Goal: Transaction & Acquisition: Purchase product/service

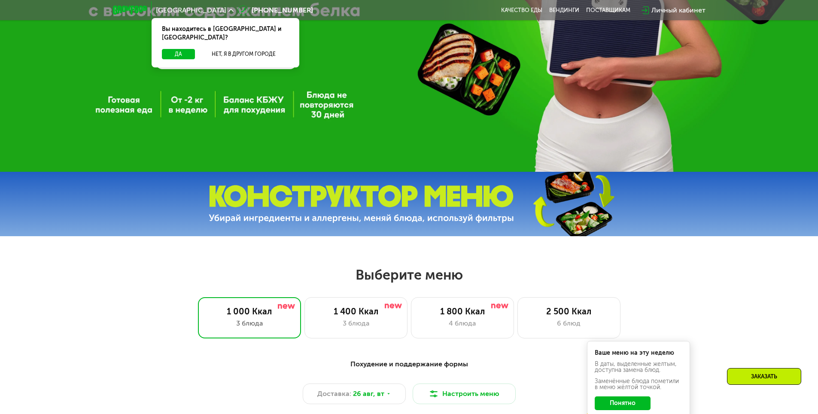
scroll to position [301, 0]
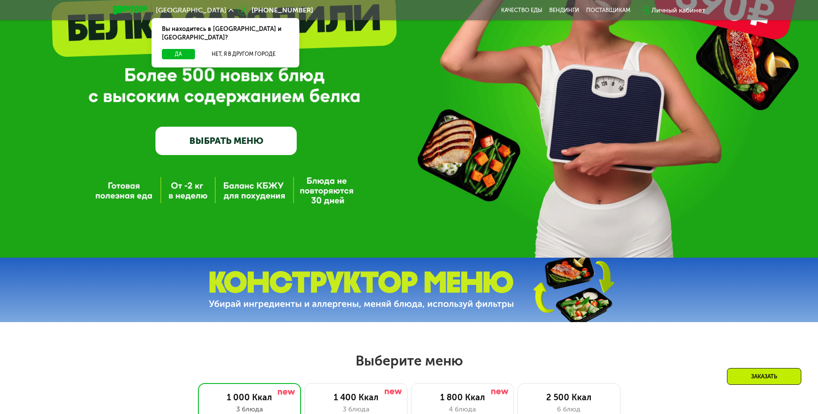
click at [222, 146] on link "ВЫБРАТЬ МЕНЮ" at bounding box center [225, 141] width 141 height 28
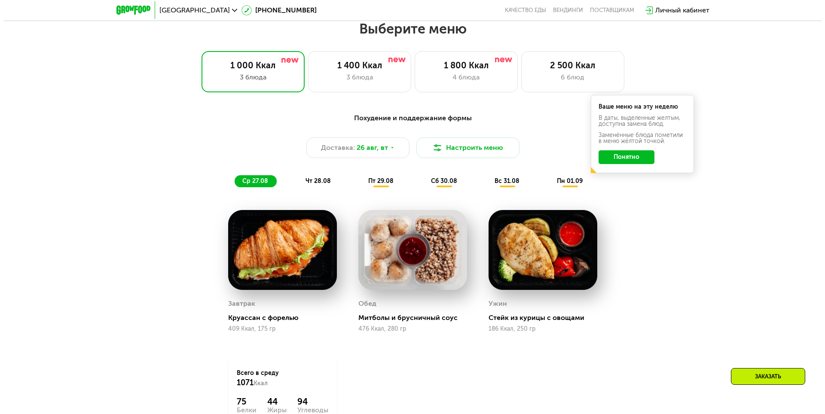
scroll to position [464, 0]
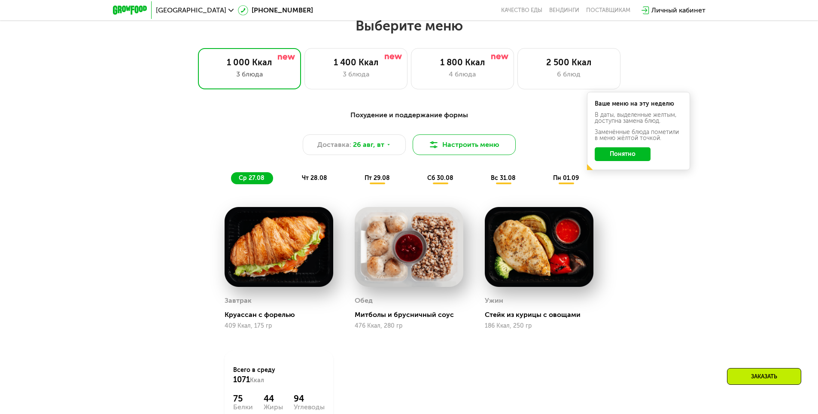
click at [419, 146] on button "Настроить меню" at bounding box center [464, 144] width 103 height 21
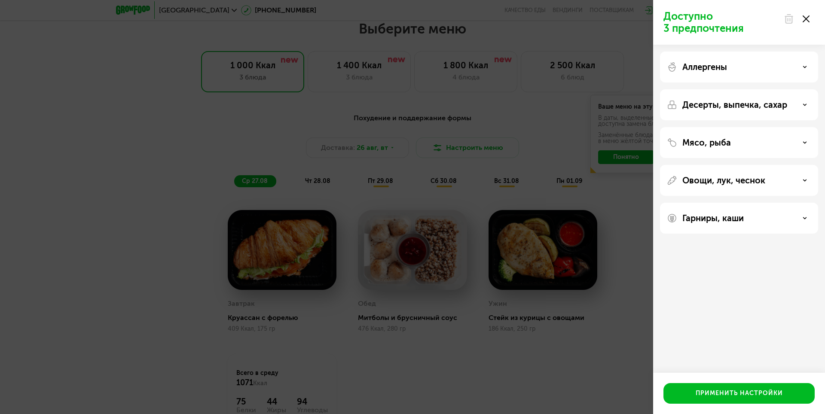
click at [770, 183] on div "Овощи, лук, чеснок" at bounding box center [739, 180] width 144 height 10
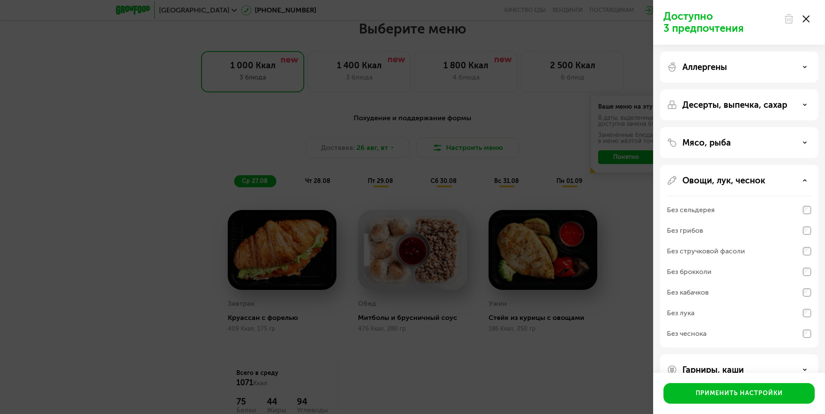
scroll to position [21, 0]
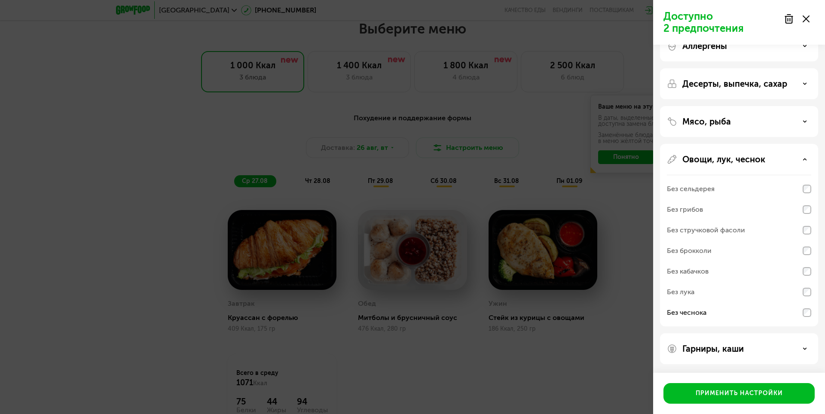
click at [807, 302] on div "Без лука" at bounding box center [739, 312] width 144 height 21
click at [765, 121] on div "Мясо, рыба" at bounding box center [739, 121] width 144 height 10
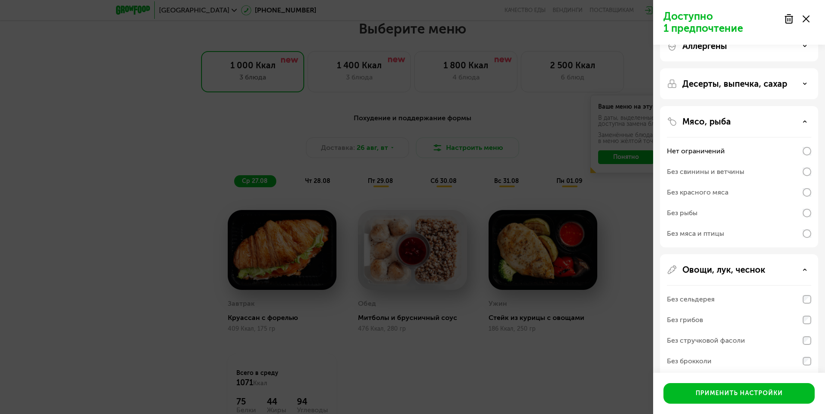
click at [765, 121] on div "Мясо, рыба" at bounding box center [739, 121] width 144 height 10
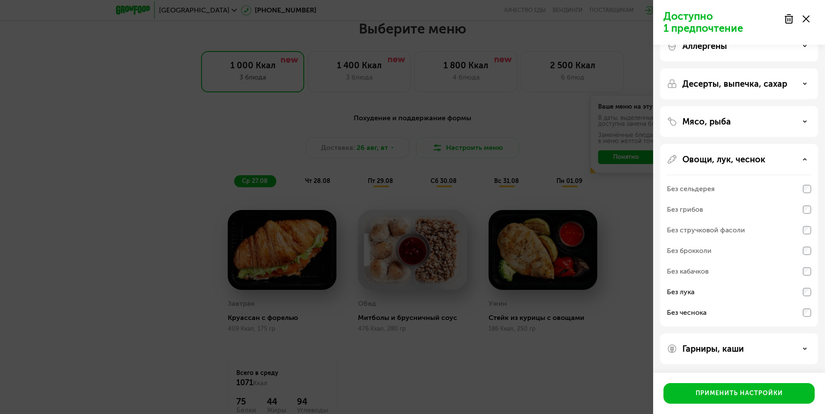
click at [774, 156] on div "Овощи, лук, чеснок" at bounding box center [739, 159] width 144 height 10
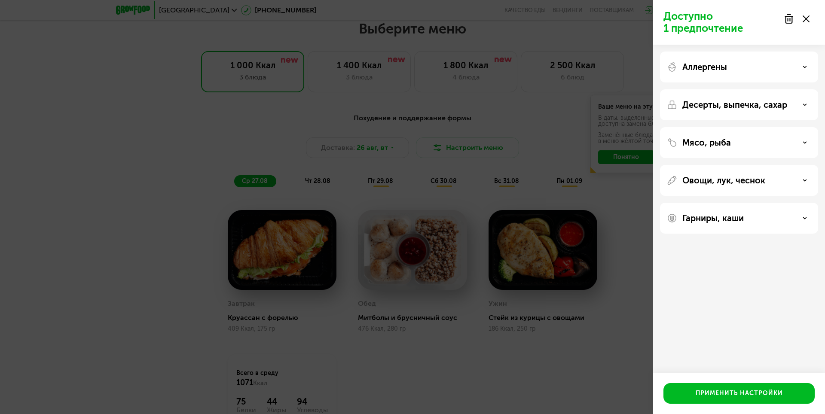
click at [764, 107] on p "Десерты, выпечка, сахар" at bounding box center [734, 105] width 105 height 10
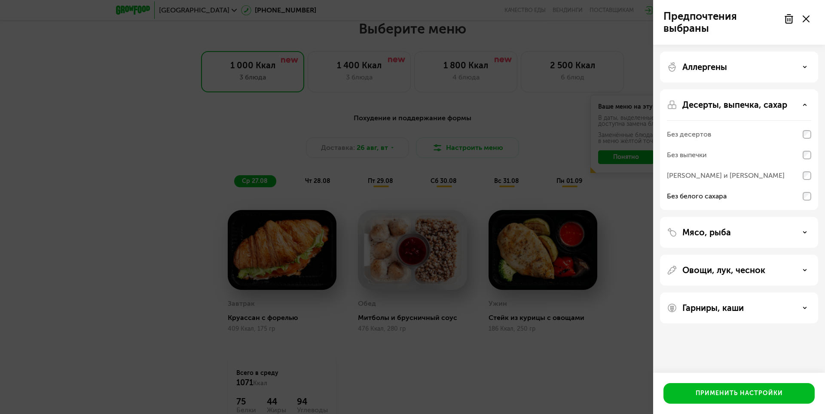
click at [783, 66] on div "Аллергены" at bounding box center [739, 67] width 144 height 10
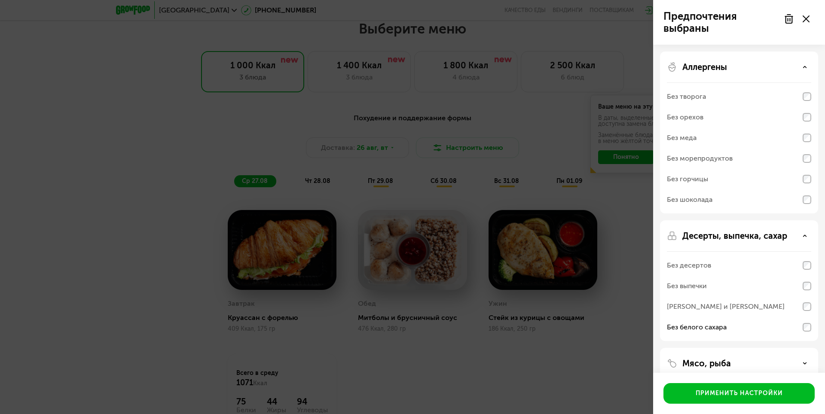
click at [804, 62] on div "Аллергены" at bounding box center [739, 67] width 144 height 10
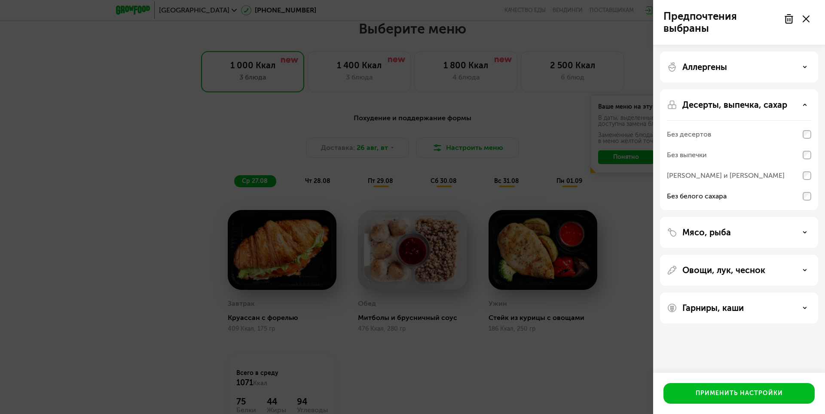
click at [800, 297] on div "Гарниры, каши" at bounding box center [739, 308] width 158 height 31
click at [800, 306] on div "Гарниры, каши" at bounding box center [739, 308] width 144 height 10
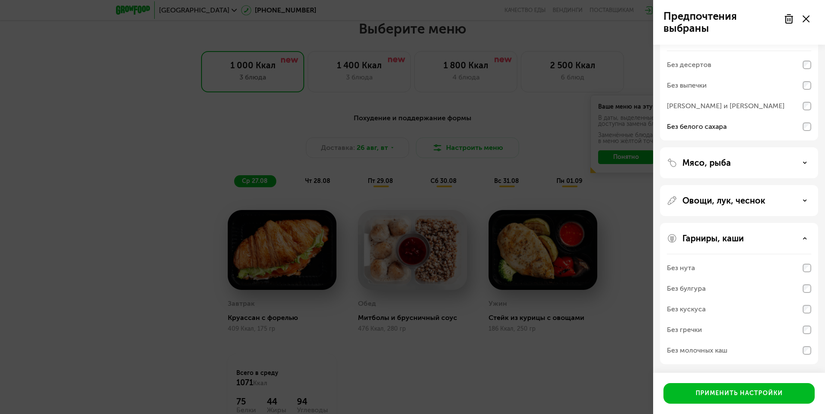
click at [799, 350] on div "Без молочных каш" at bounding box center [739, 350] width 144 height 21
click at [805, 346] on div "Без молочных каш" at bounding box center [739, 350] width 144 height 21
click at [799, 352] on div "Без молочных каш" at bounding box center [739, 350] width 144 height 21
click at [809, 340] on div "Без гречки" at bounding box center [739, 350] width 144 height 21
click at [800, 280] on div "Без булгура" at bounding box center [739, 288] width 144 height 21
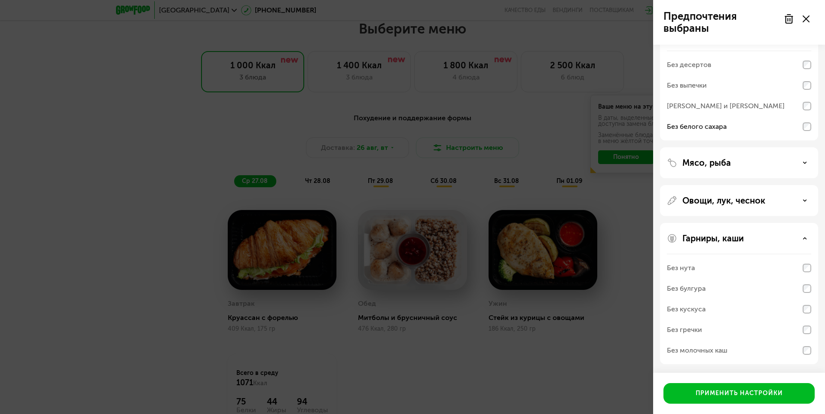
click at [800, 223] on div "Овощи, лук, чеснок" at bounding box center [739, 293] width 158 height 141
click at [801, 196] on div "Овощи, лук, чеснок" at bounding box center [739, 200] width 144 height 10
click at [802, 200] on div "Овощи, лук, чеснок" at bounding box center [739, 200] width 144 height 10
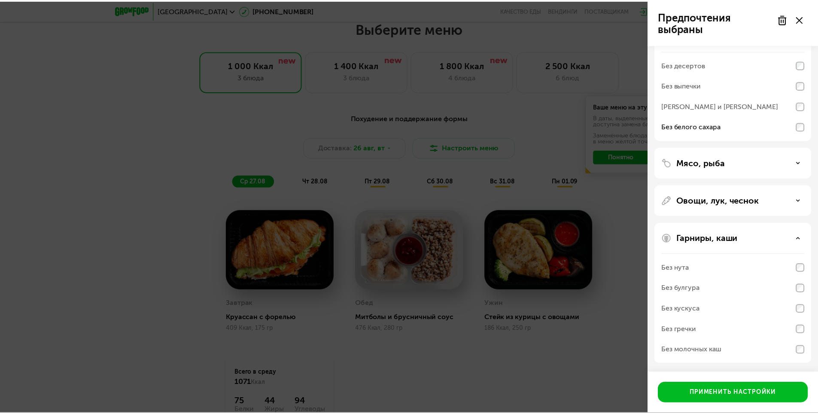
scroll to position [0, 0]
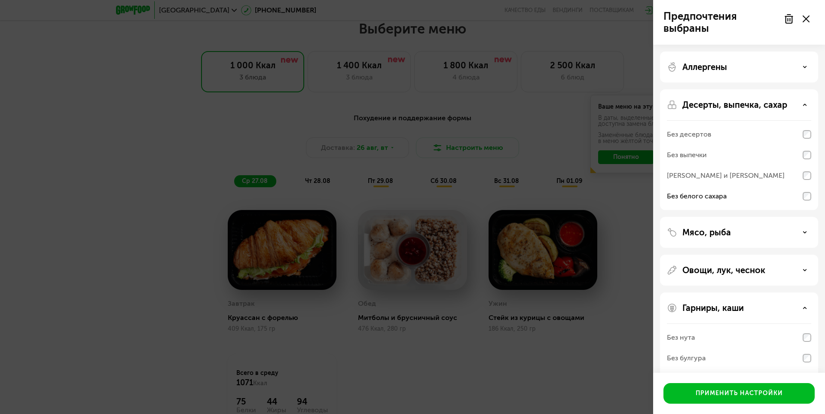
click at [800, 89] on div "Аллергены" at bounding box center [739, 149] width 158 height 121
click at [802, 217] on div "Десерты, выпечка, сахар Без десертов Без выпечки Без сэндвичей и круассанов Без…" at bounding box center [739, 232] width 158 height 31
click at [804, 100] on div "Десерты, выпечка, сахар" at bounding box center [739, 105] width 144 height 10
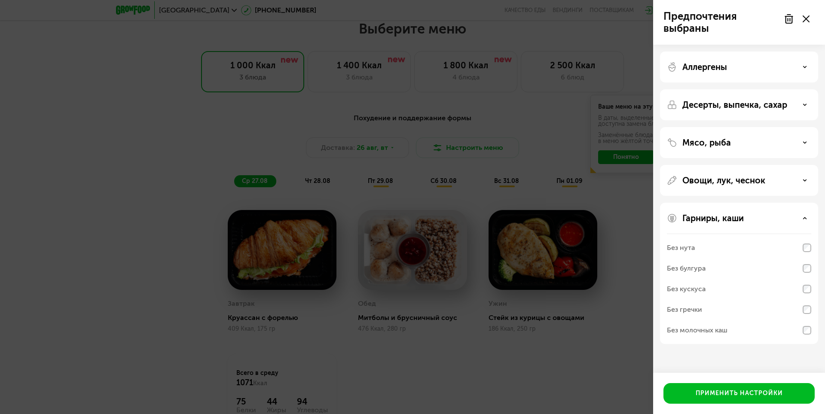
click at [805, 320] on div "Без гречки" at bounding box center [739, 330] width 144 height 21
click at [771, 165] on div "Мясо, рыба" at bounding box center [739, 180] width 158 height 31
click at [789, 165] on div "Мясо, рыба" at bounding box center [739, 180] width 158 height 31
click at [805, 143] on icon at bounding box center [804, 142] width 4 height 4
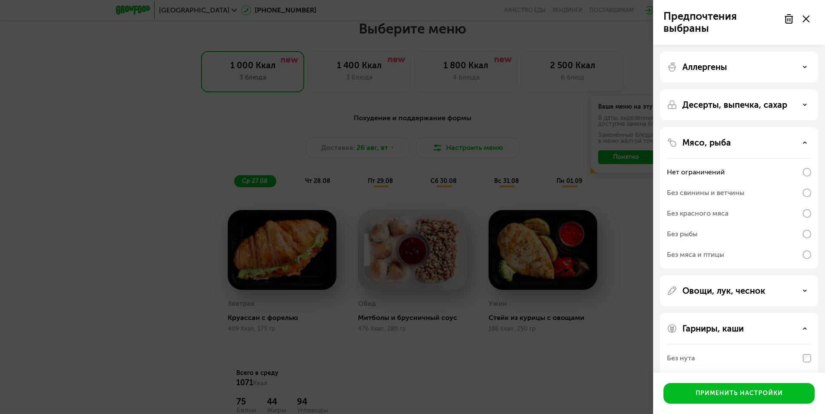
click at [805, 143] on use at bounding box center [804, 142] width 3 height 1
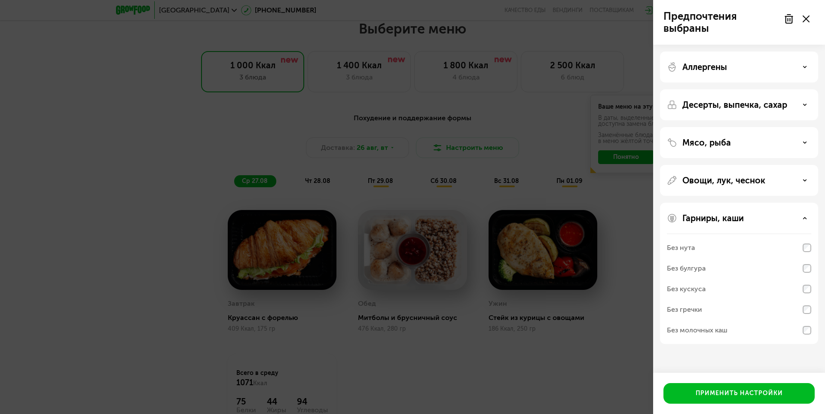
click at [803, 104] on use at bounding box center [804, 104] width 3 height 1
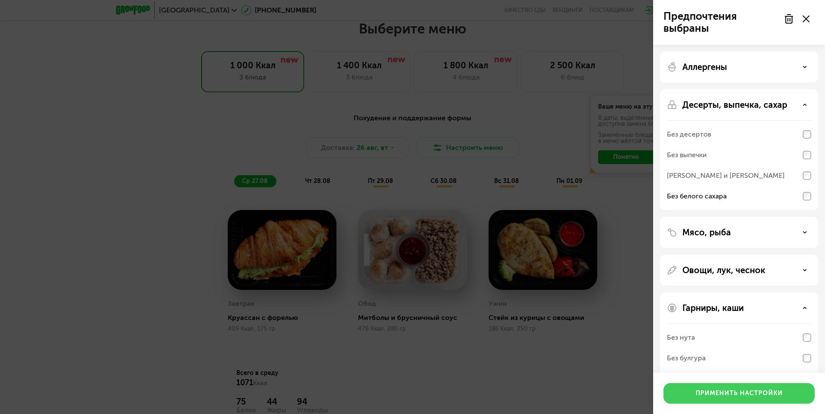
click at [743, 386] on button "Применить настройки" at bounding box center [738, 393] width 151 height 21
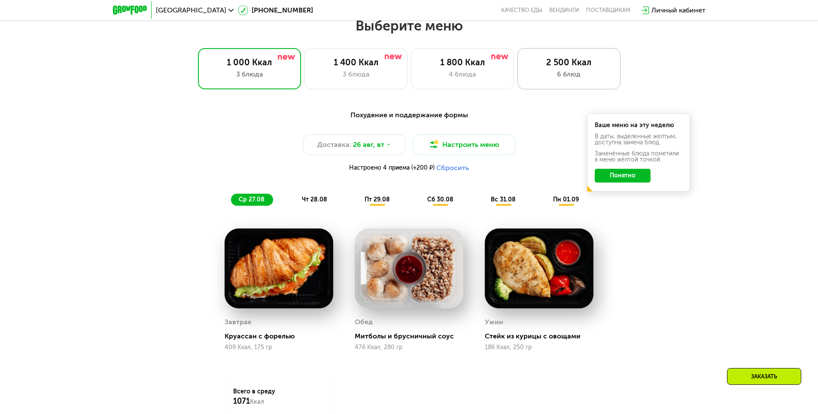
click at [586, 79] on div "6 блюд" at bounding box center [569, 74] width 85 height 10
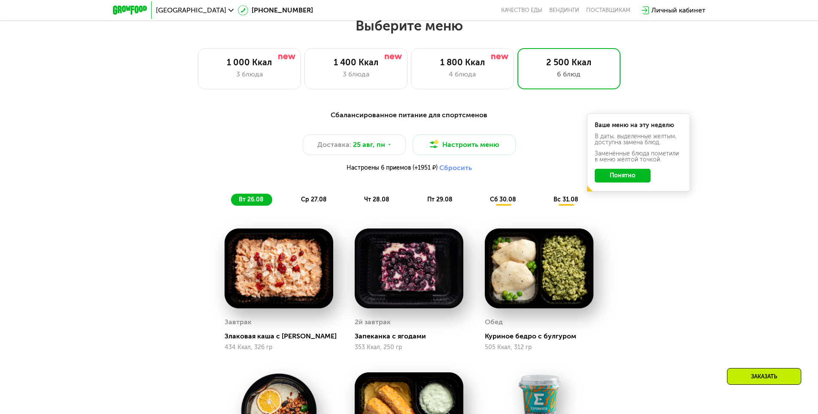
click at [620, 190] on div "Ваше меню на эту неделю В даты, выделенные желтым, доступна замена блюд. Заменё…" at bounding box center [638, 152] width 103 height 78
click at [620, 182] on button "Понятно" at bounding box center [623, 176] width 56 height 14
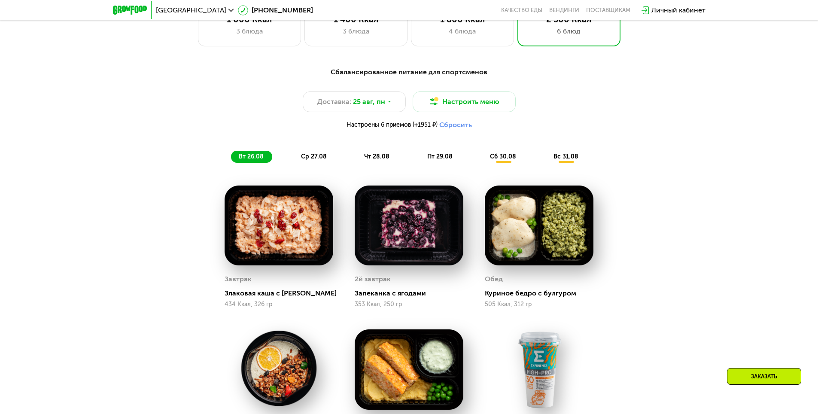
scroll to position [464, 0]
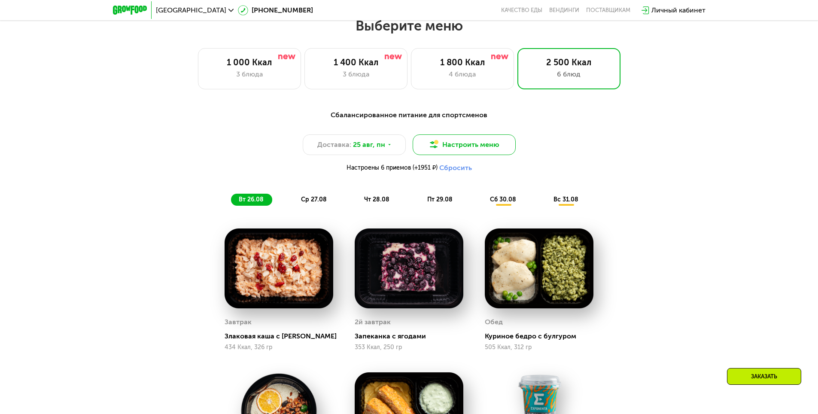
click at [469, 150] on button "Настроить меню" at bounding box center [464, 144] width 103 height 21
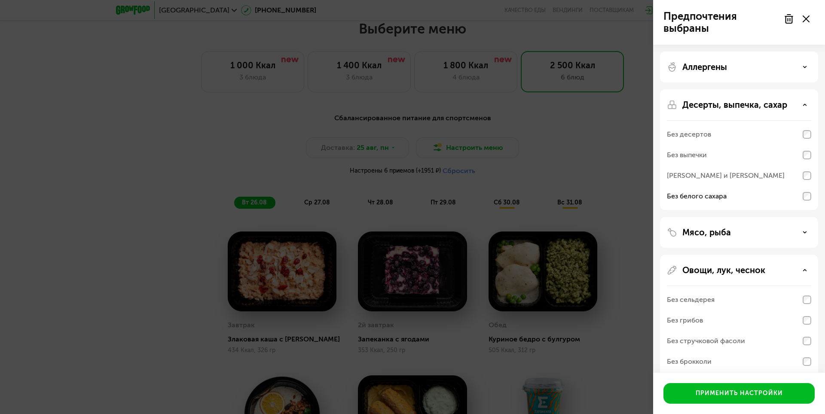
click at [799, 66] on div "Аллергены" at bounding box center [739, 67] width 144 height 10
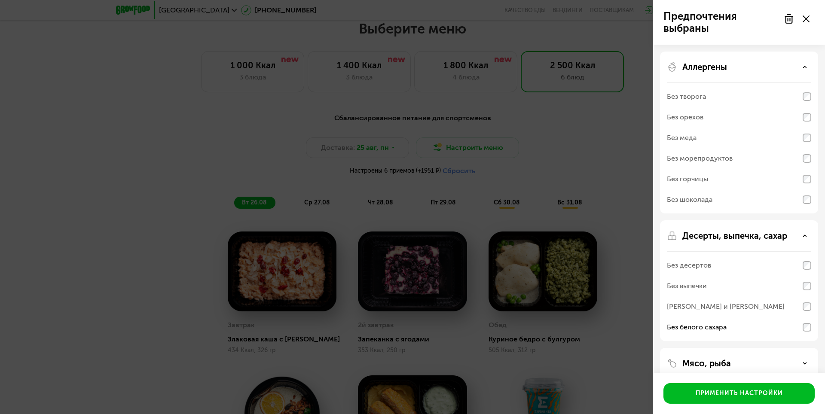
click at [805, 127] on div "Без орехов" at bounding box center [739, 117] width 144 height 21
click at [805, 65] on icon at bounding box center [804, 67] width 4 height 4
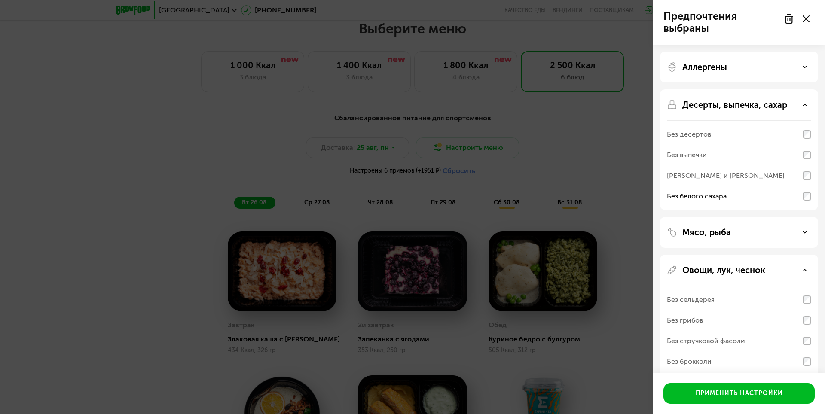
click at [537, 103] on div "Предпочтения выбраны Аллергены Десерты, выпечка, сахар Без десертов Без выпечки…" at bounding box center [412, 207] width 825 height 414
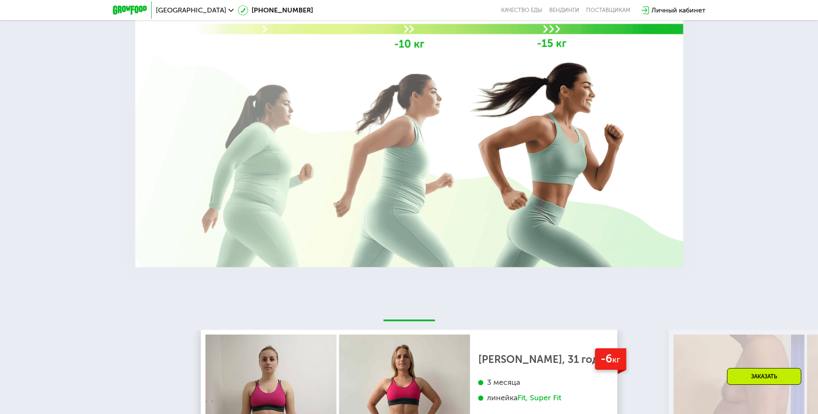
scroll to position [1753, 0]
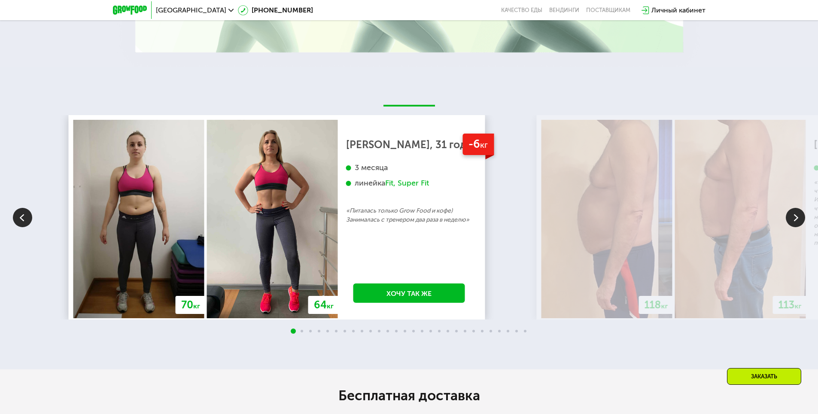
click at [421, 197] on div "3 месяца линейка Fit, Super Fit" at bounding box center [409, 185] width 126 height 44
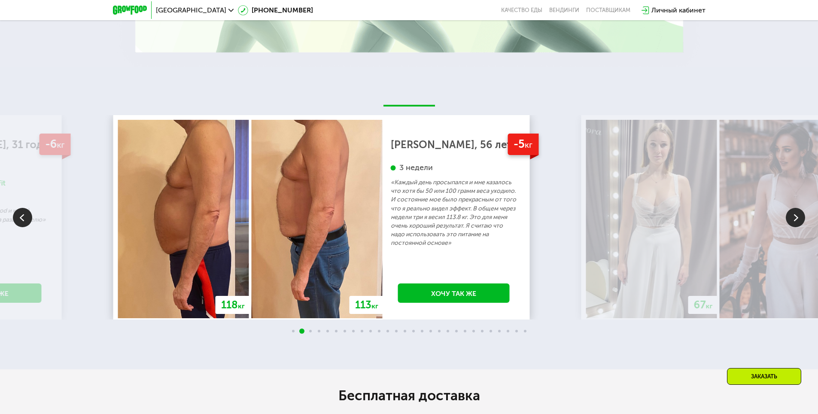
click at [426, 182] on p "«Каждый день просыпался и мне казалось что хотя бы 50 или 100 грамм веса уходил…" at bounding box center [454, 212] width 126 height 69
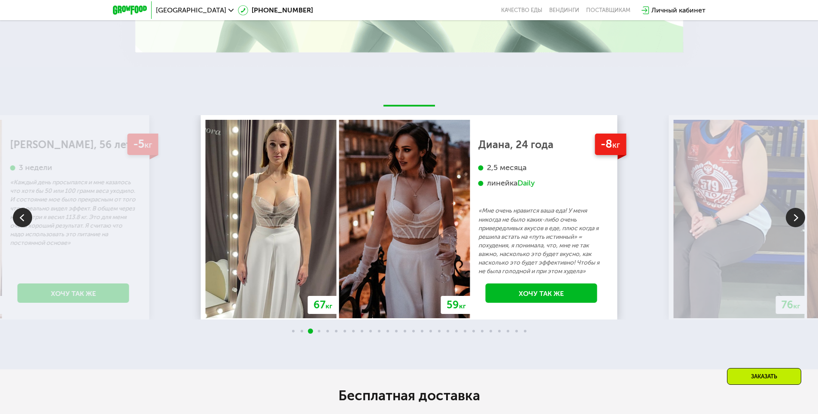
click at [479, 194] on div "2,5 месяца линейка Daily" at bounding box center [542, 185] width 126 height 44
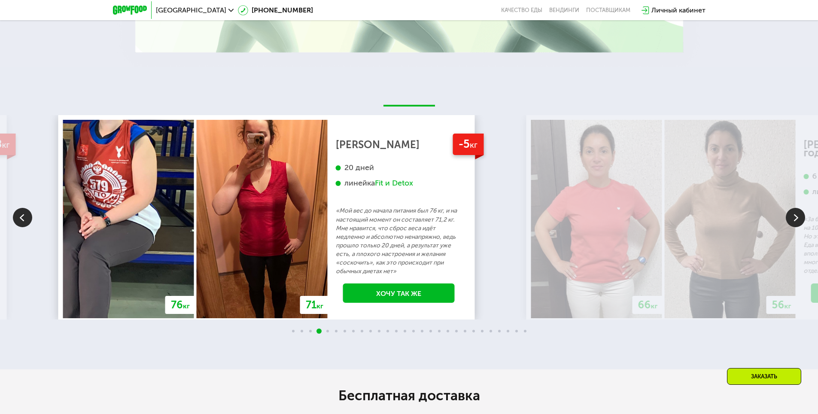
click at [428, 194] on div "20 дней линейка Fit и Detox" at bounding box center [399, 185] width 126 height 44
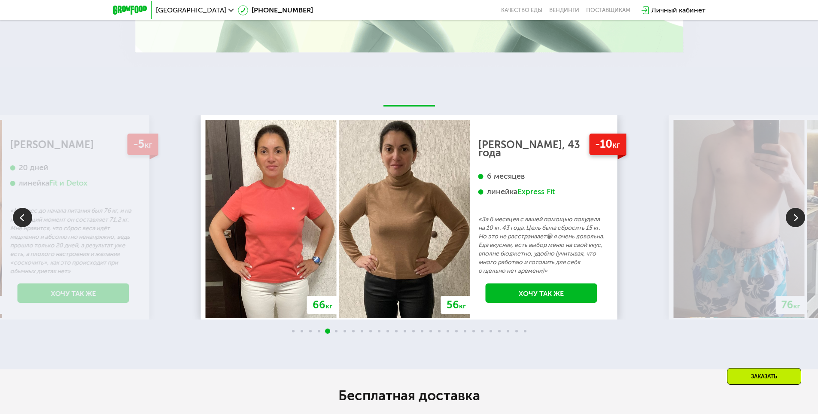
click at [479, 190] on div "6 месяцев линейка Express Fit" at bounding box center [542, 193] width 126 height 44
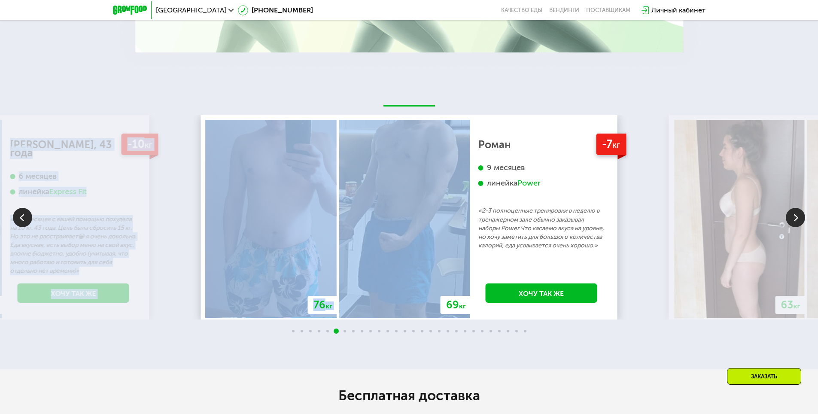
drag, startPoint x: 642, startPoint y: 206, endPoint x: 410, endPoint y: 201, distance: 231.6
click at [419, 201] on div "70 кг 64 кг -6 кг [PERSON_NAME], 31 год 3 месяца линейка Fit, Super Fit «Питала…" at bounding box center [409, 217] width 818 height 204
click at [610, 217] on div "-7 кг Роман 9 месяцев линейка Power «2-3 полноценные тренировки в неделю в трен…" at bounding box center [541, 219] width 143 height 198
click at [660, 217] on div "70 кг 64 кг -6 кг [PERSON_NAME], 31 год 3 месяца линейка Fit, Super Fit «Питала…" at bounding box center [409, 217] width 818 height 204
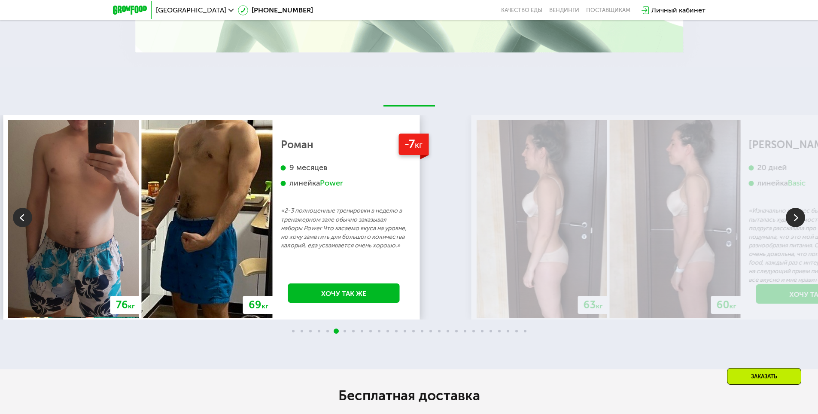
click at [476, 227] on img at bounding box center [541, 219] width 131 height 198
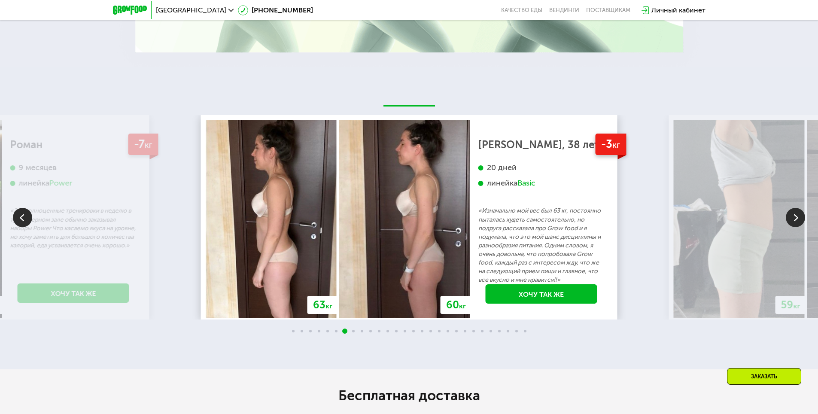
click at [802, 219] on img at bounding box center [795, 217] width 19 height 19
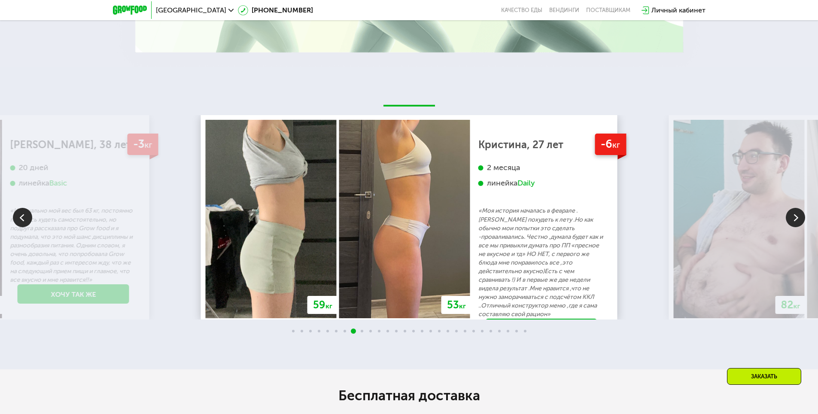
click at [799, 218] on img at bounding box center [795, 217] width 19 height 19
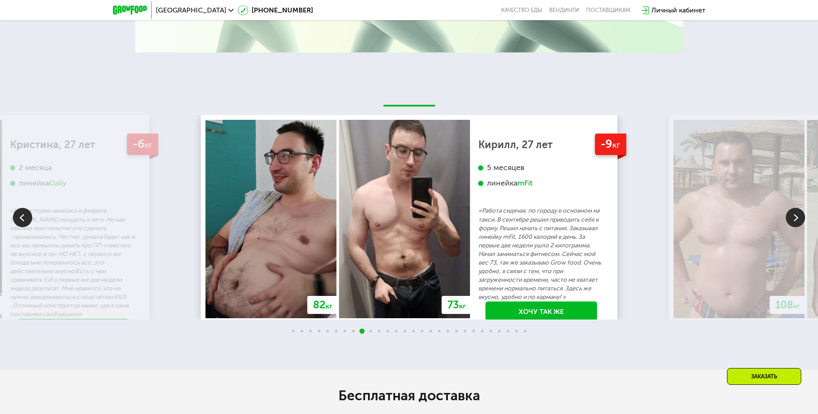
click at [802, 222] on img at bounding box center [795, 217] width 19 height 19
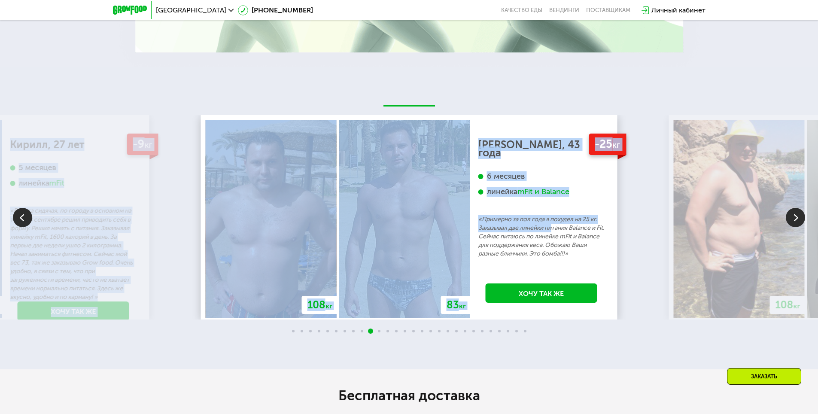
drag, startPoint x: 628, startPoint y: 220, endPoint x: 552, endPoint y: 221, distance: 76.0
click at [552, 221] on div "70 кг 64 кг -6 кг [PERSON_NAME], 31 год 3 месяца линейка Fit, Super Fit «Питала…" at bounding box center [409, 217] width 818 height 204
click at [621, 241] on div "70 кг 64 кг -6 кг [PERSON_NAME], 31 год 3 месяца линейка Fit, Super Fit «Питала…" at bounding box center [409, 217] width 818 height 204
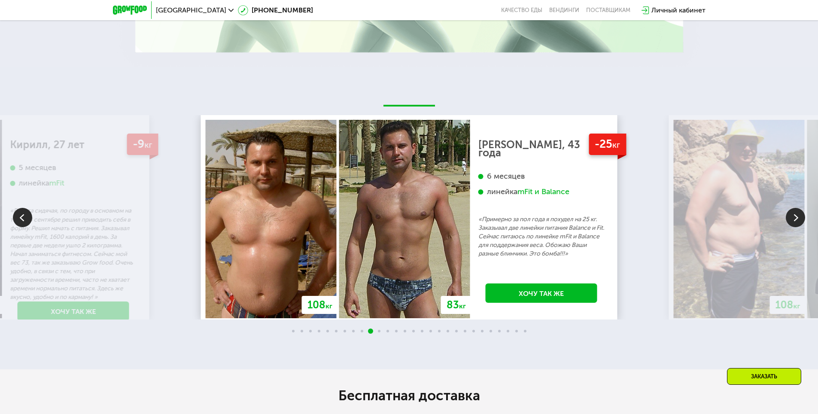
click at [789, 223] on img at bounding box center [795, 217] width 19 height 19
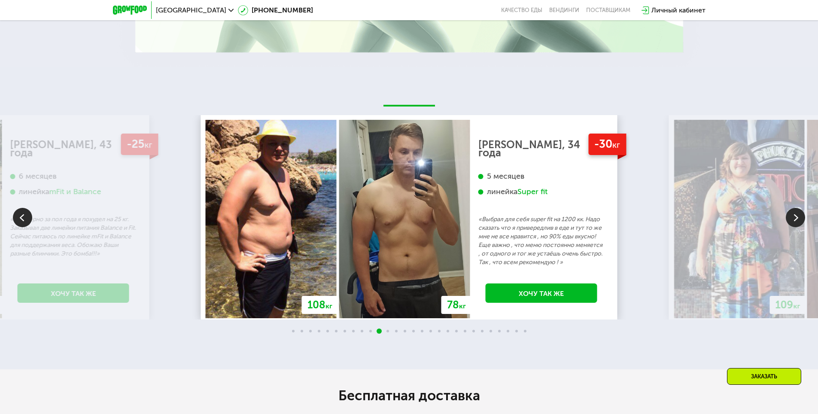
click at [789, 223] on img at bounding box center [795, 217] width 19 height 19
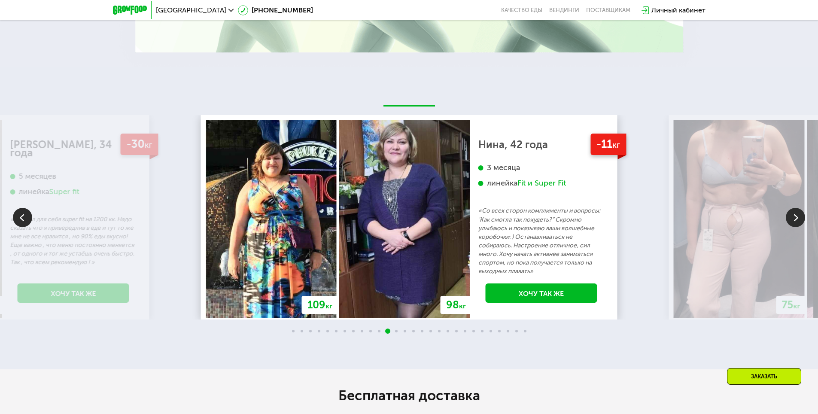
scroll to position [1667, 0]
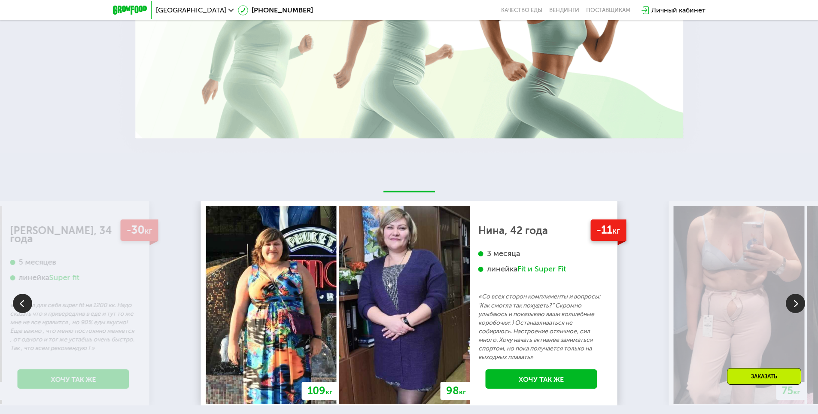
click at [791, 300] on img at bounding box center [795, 303] width 19 height 19
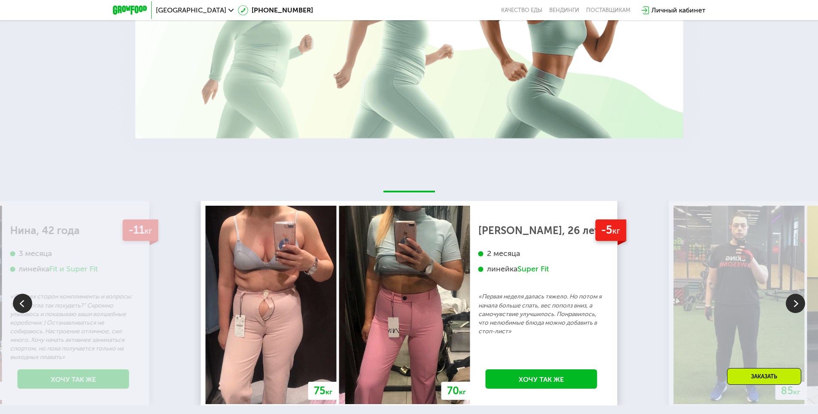
scroll to position [1795, 0]
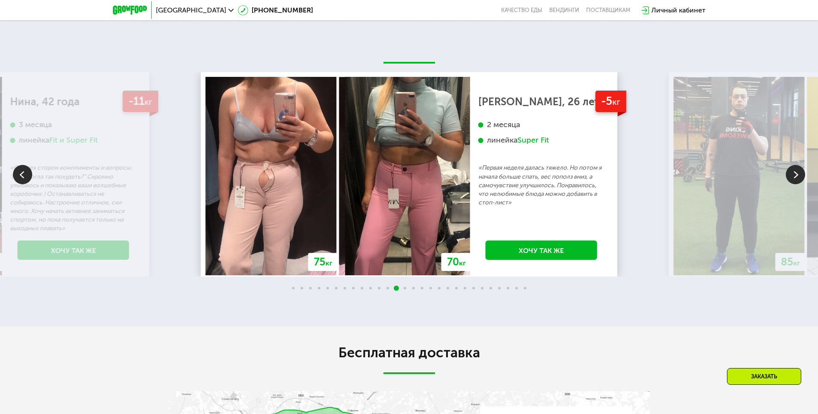
click at [788, 181] on img at bounding box center [795, 174] width 19 height 19
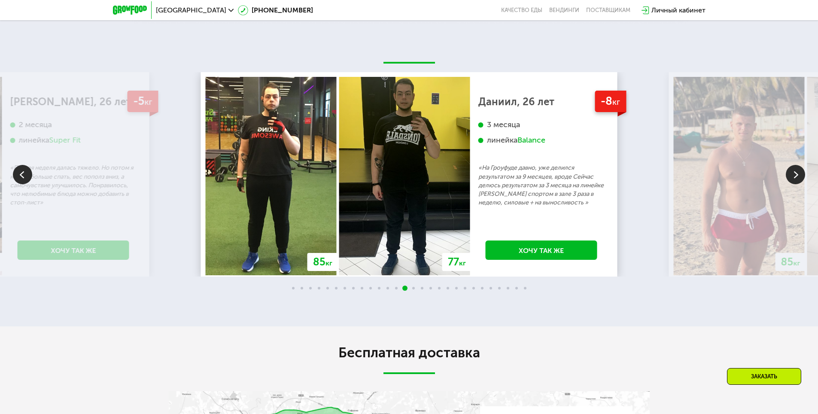
click at [802, 181] on img at bounding box center [795, 174] width 19 height 19
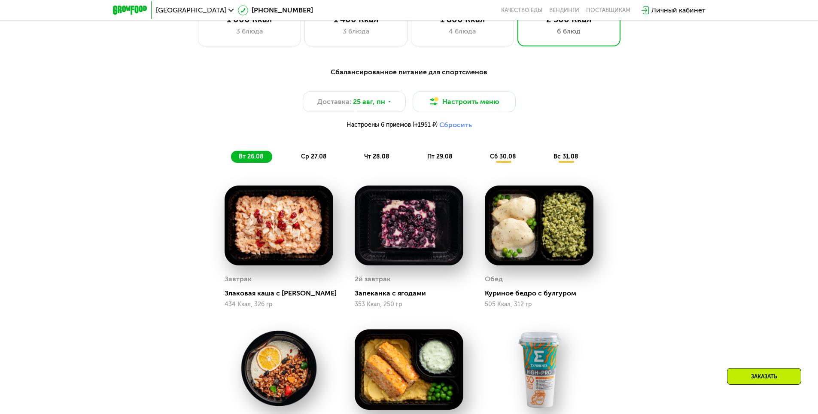
scroll to position [421, 0]
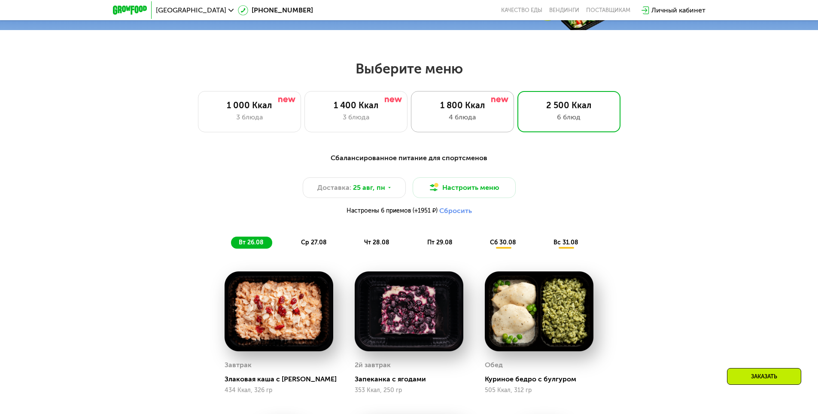
click at [493, 118] on div "4 блюда" at bounding box center [462, 117] width 85 height 10
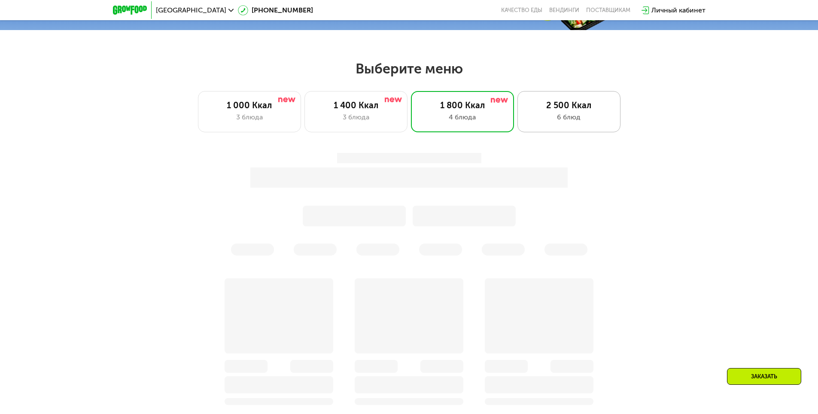
click at [539, 118] on div "6 блюд" at bounding box center [569, 117] width 85 height 10
click at [539, 119] on div "6 блюд" at bounding box center [569, 117] width 85 height 10
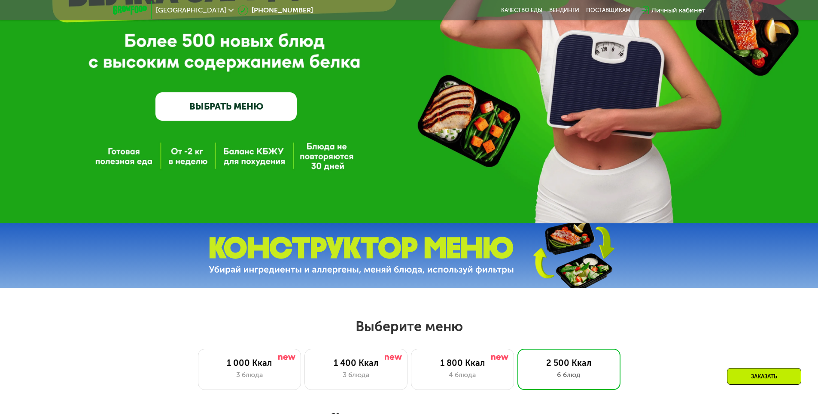
scroll to position [0, 0]
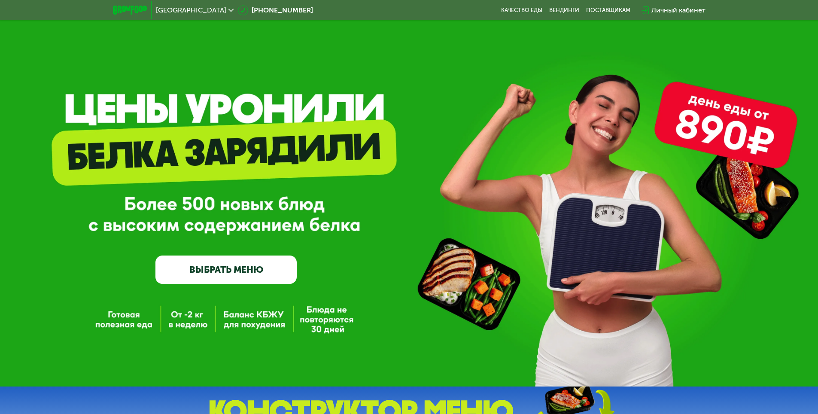
click at [113, 1] on div "Москва [PHONE_NUMBER] Качество еды [PERSON_NAME] поставщикам Личный кабинет" at bounding box center [409, 10] width 601 height 19
click at [119, 9] on img at bounding box center [130, 10] width 34 height 9
click at [125, 9] on img at bounding box center [130, 10] width 34 height 9
click at [182, 12] on div "[GEOGRAPHIC_DATA]" at bounding box center [195, 10] width 78 height 7
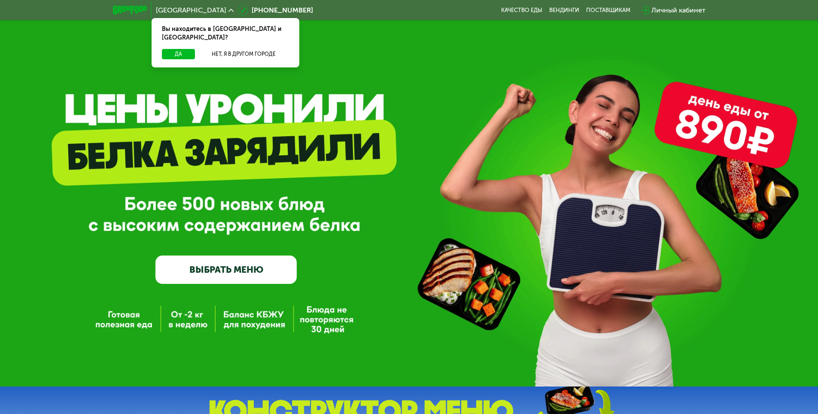
click at [185, 13] on div "[GEOGRAPHIC_DATA]" at bounding box center [195, 10] width 78 height 7
click at [521, 9] on link "Качество еды" at bounding box center [521, 10] width 41 height 7
